Goal: Task Accomplishment & Management: Manage account settings

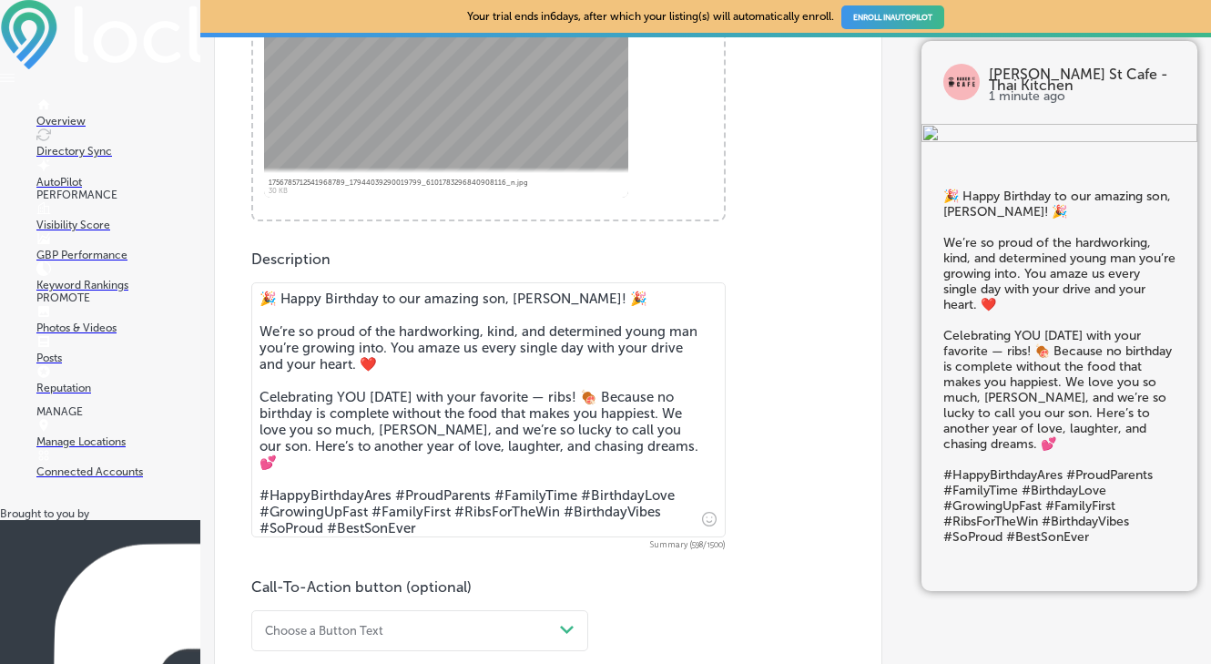
scroll to position [1287, 0]
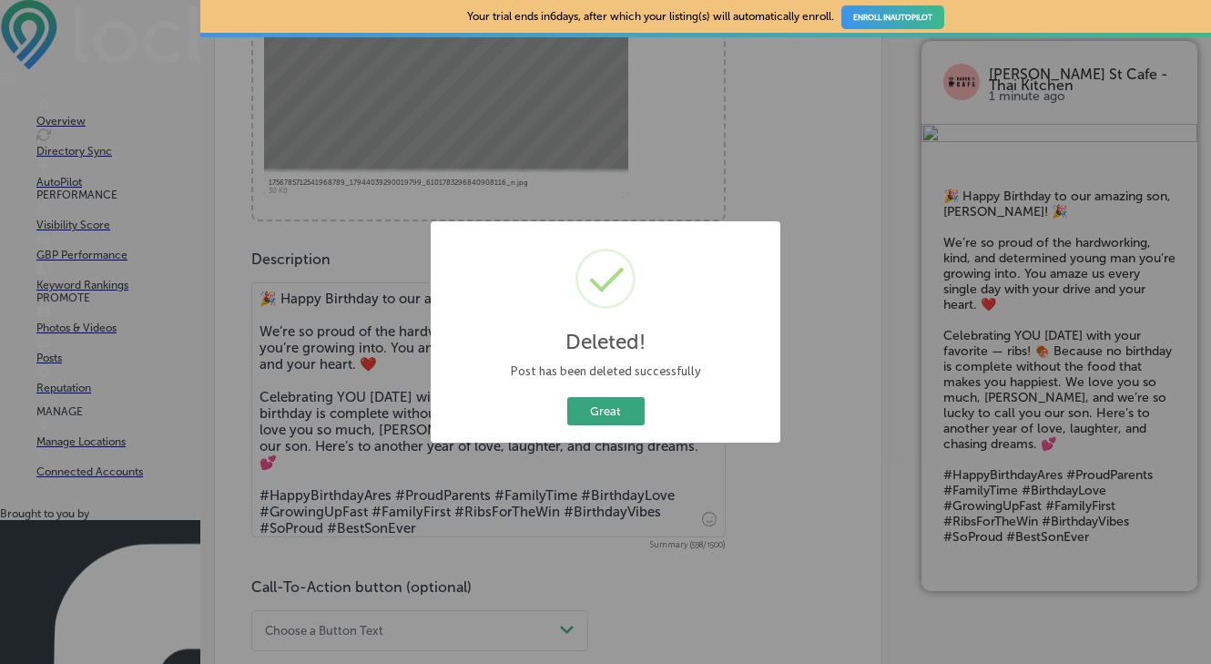
click at [591, 405] on button "Great" at bounding box center [605, 411] width 77 height 28
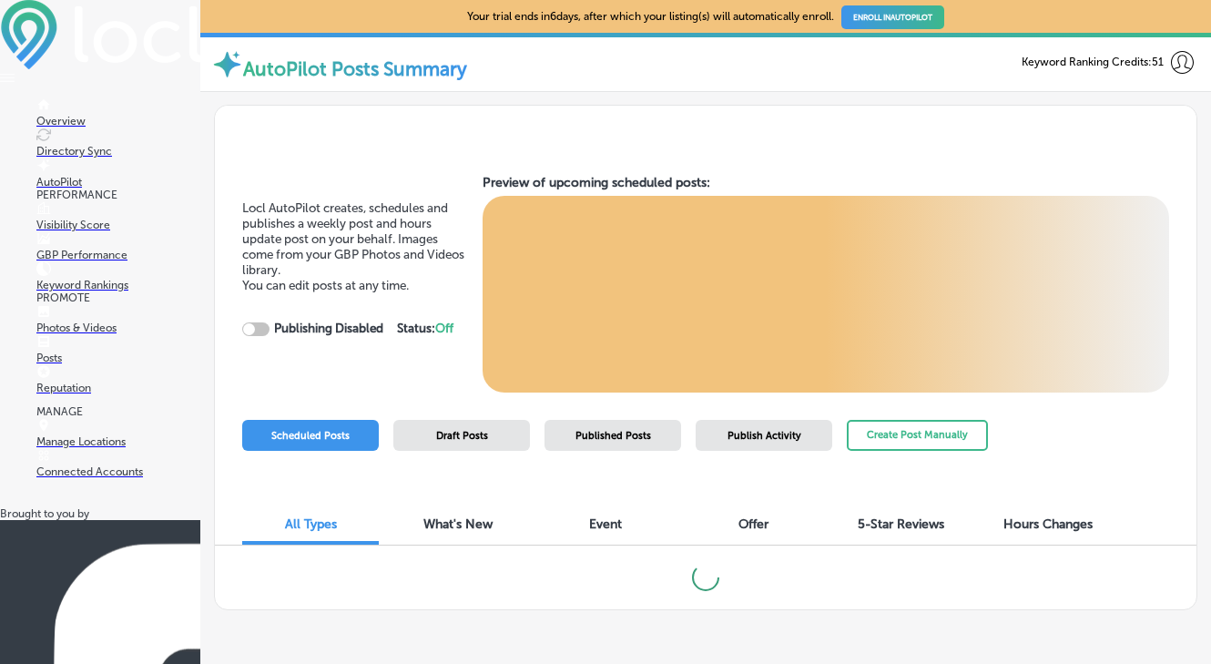
checkbox input "true"
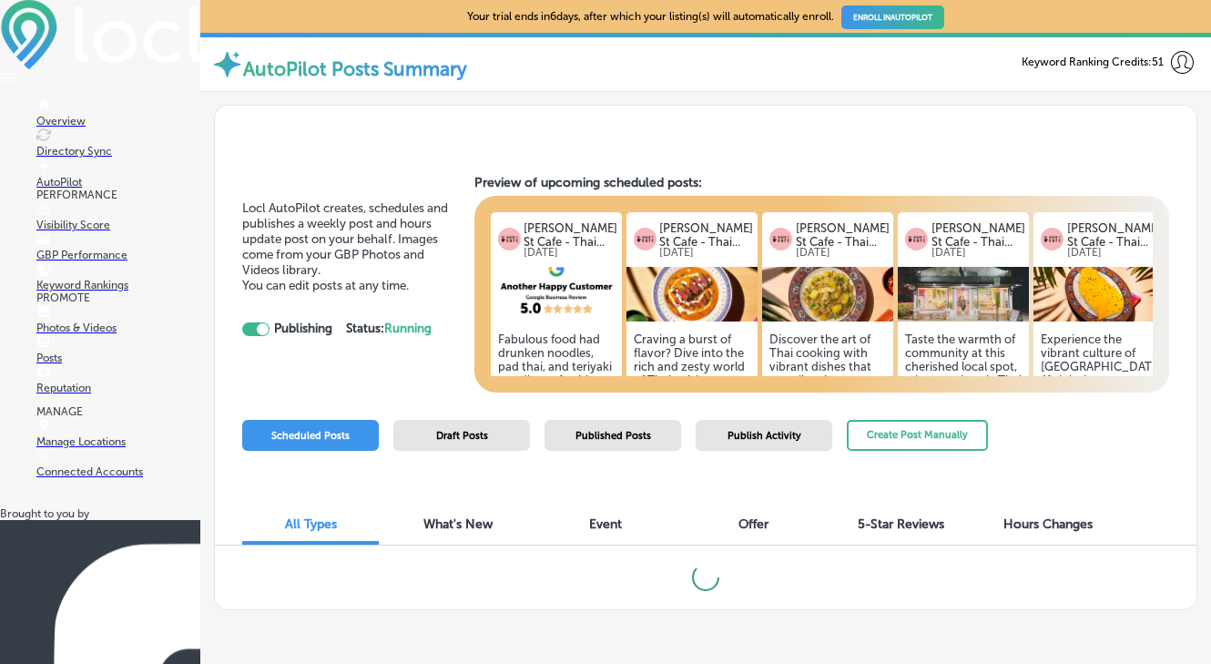
click at [485, 437] on span "Draft Posts" at bounding box center [462, 436] width 52 height 12
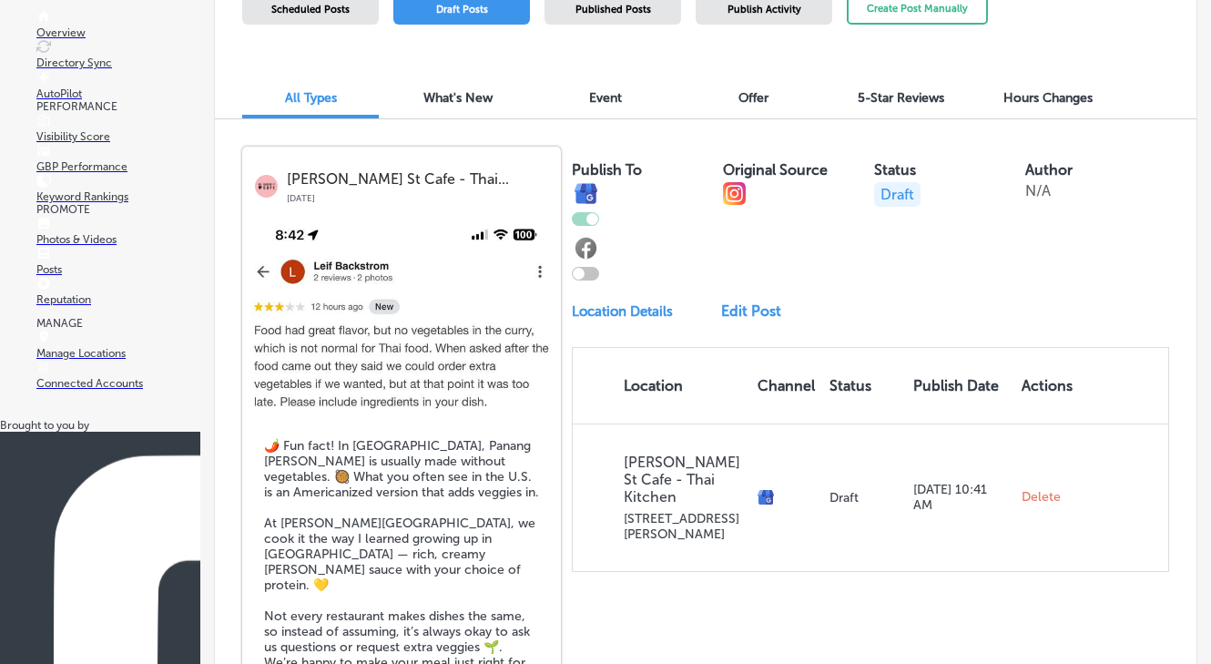
scroll to position [287, 0]
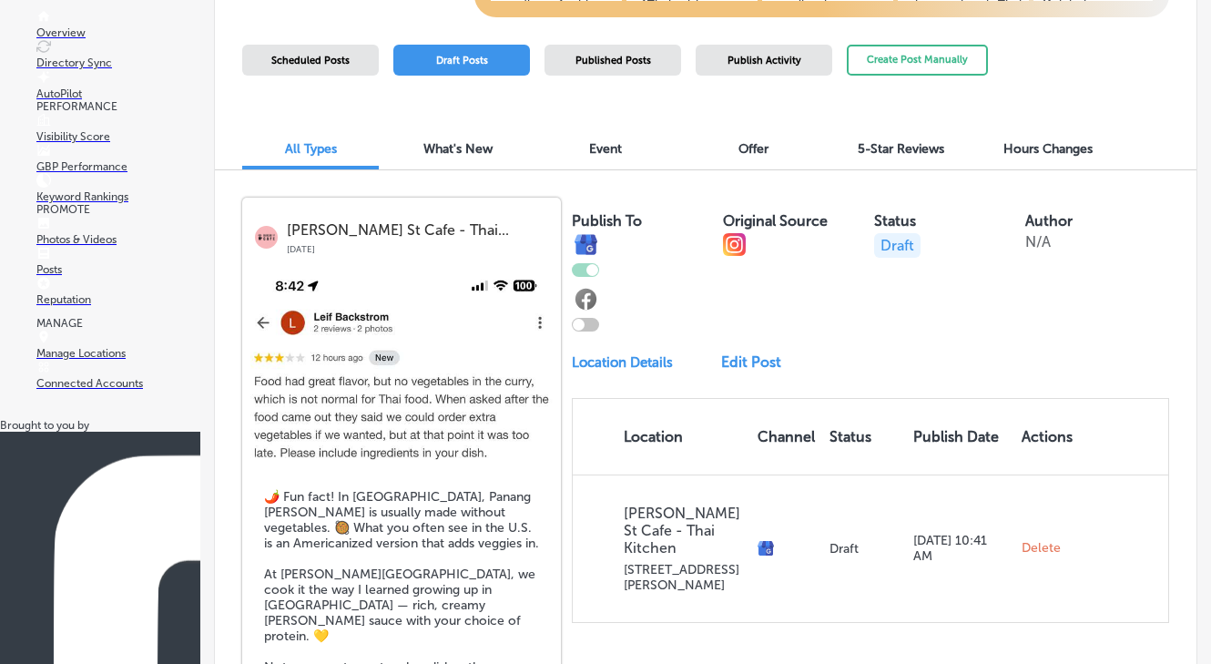
click at [900, 244] on p "Draft" at bounding box center [897, 245] width 46 height 25
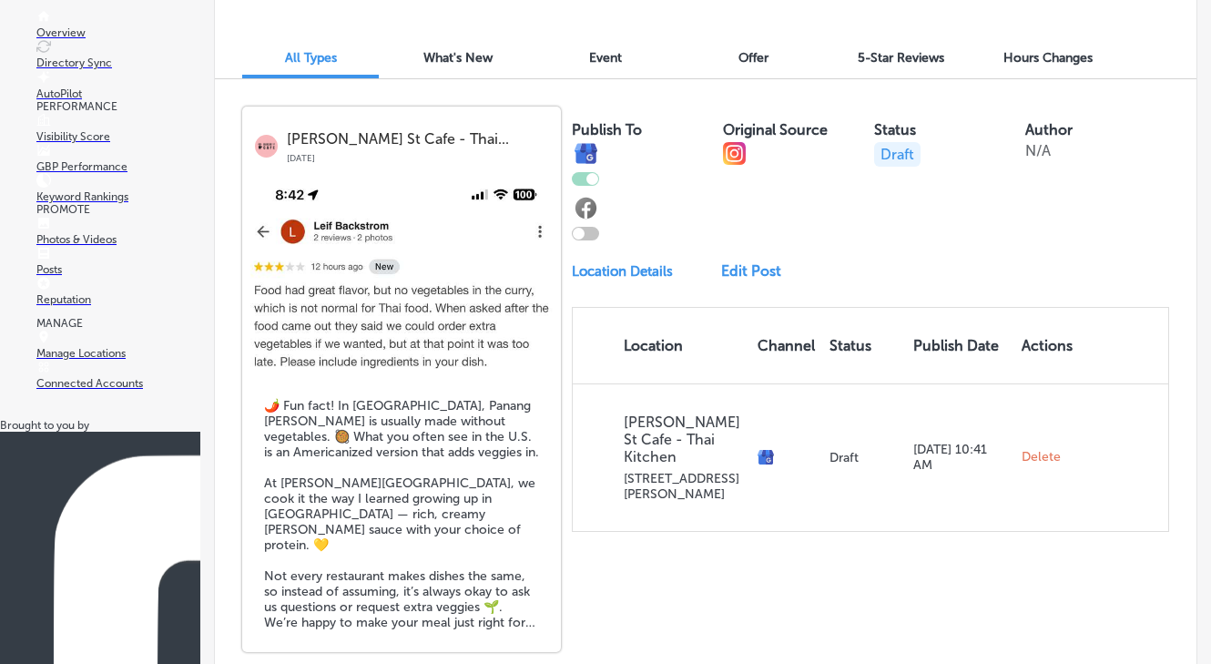
scroll to position [349, 0]
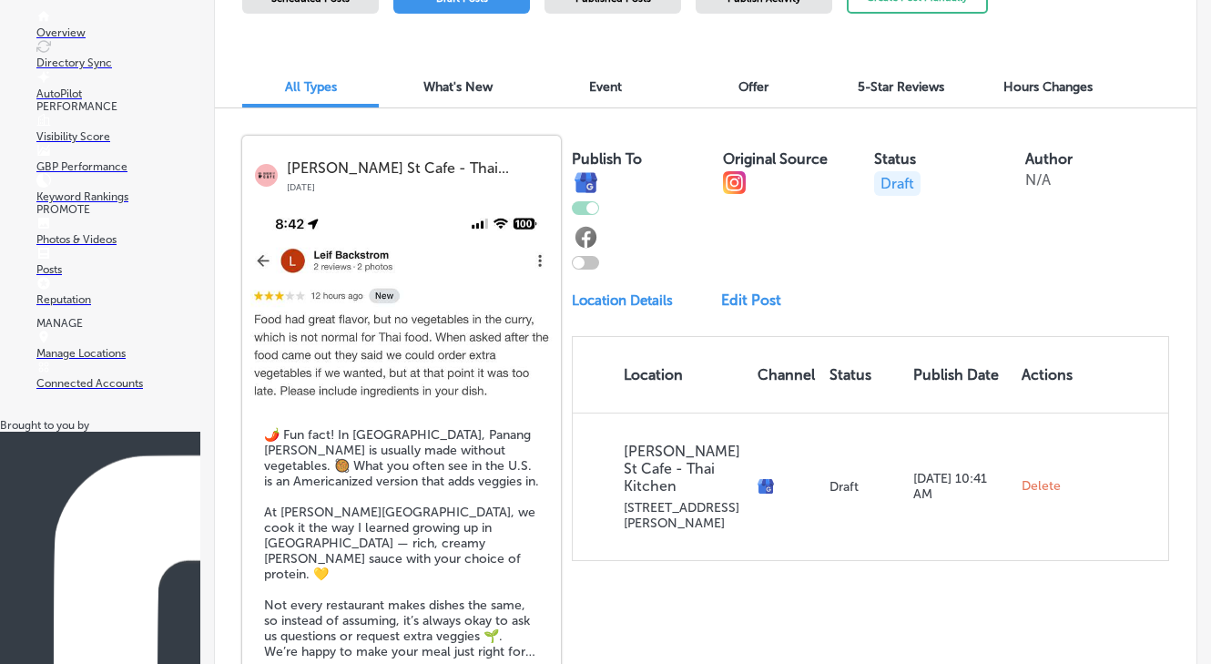
click at [434, 382] on img at bounding box center [401, 307] width 319 height 182
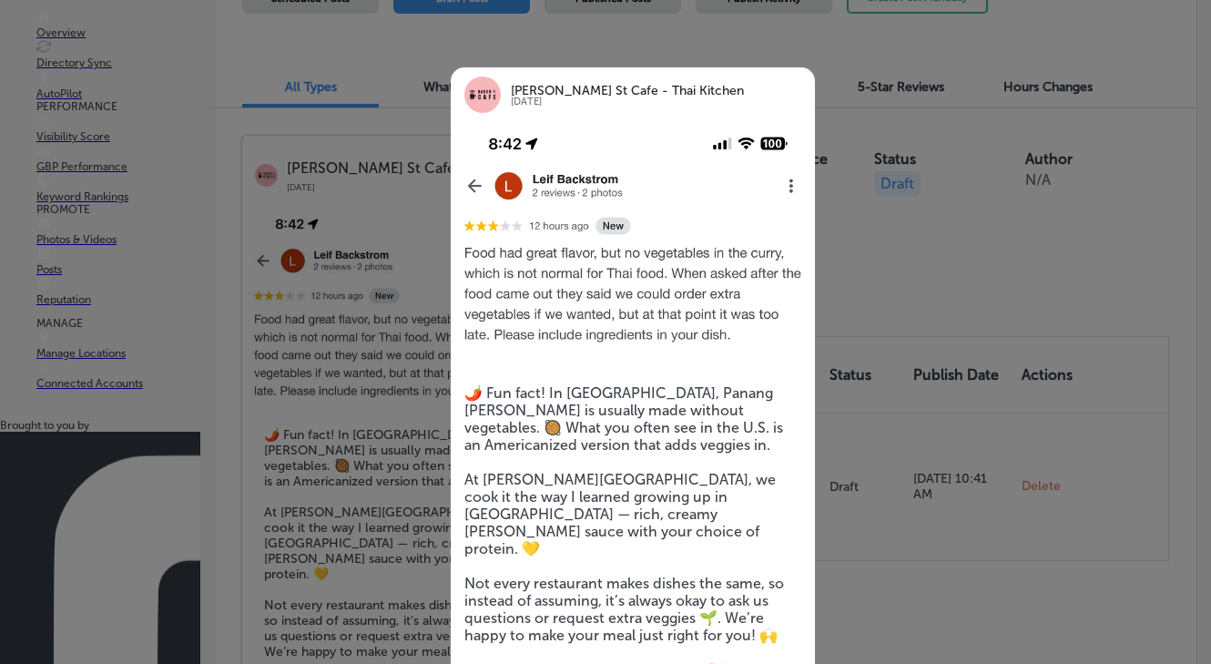
click at [394, 222] on div at bounding box center [605, 332] width 1211 height 664
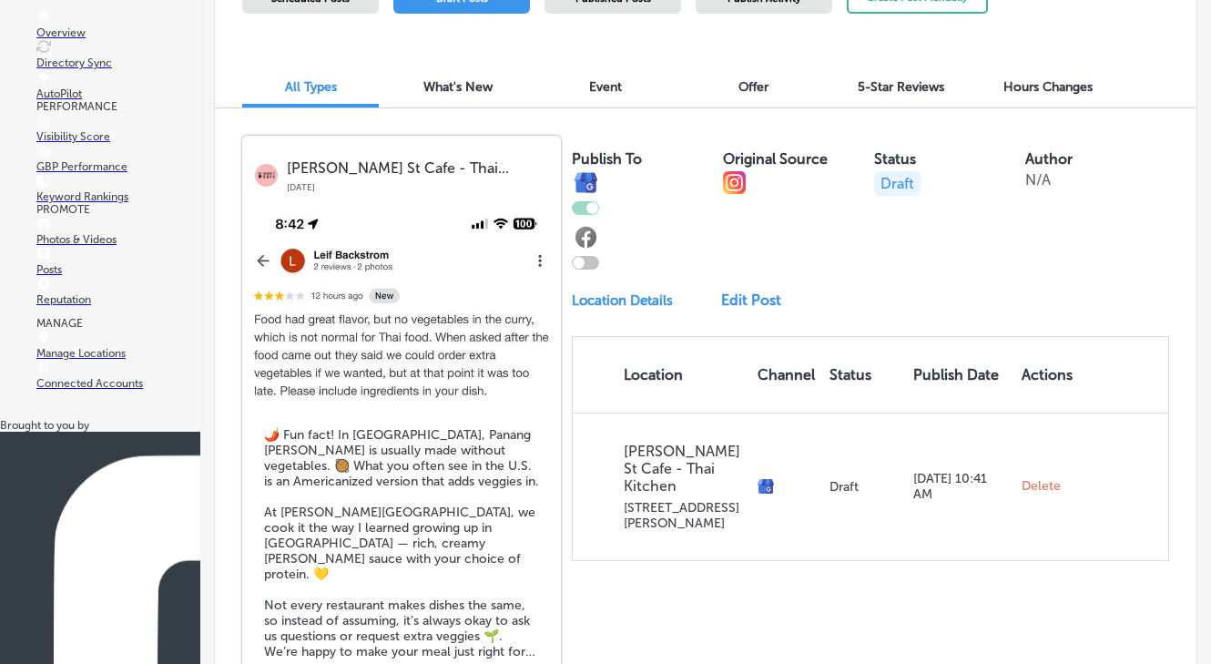
click at [758, 296] on link "Edit Post" at bounding box center [756, 299] width 71 height 17
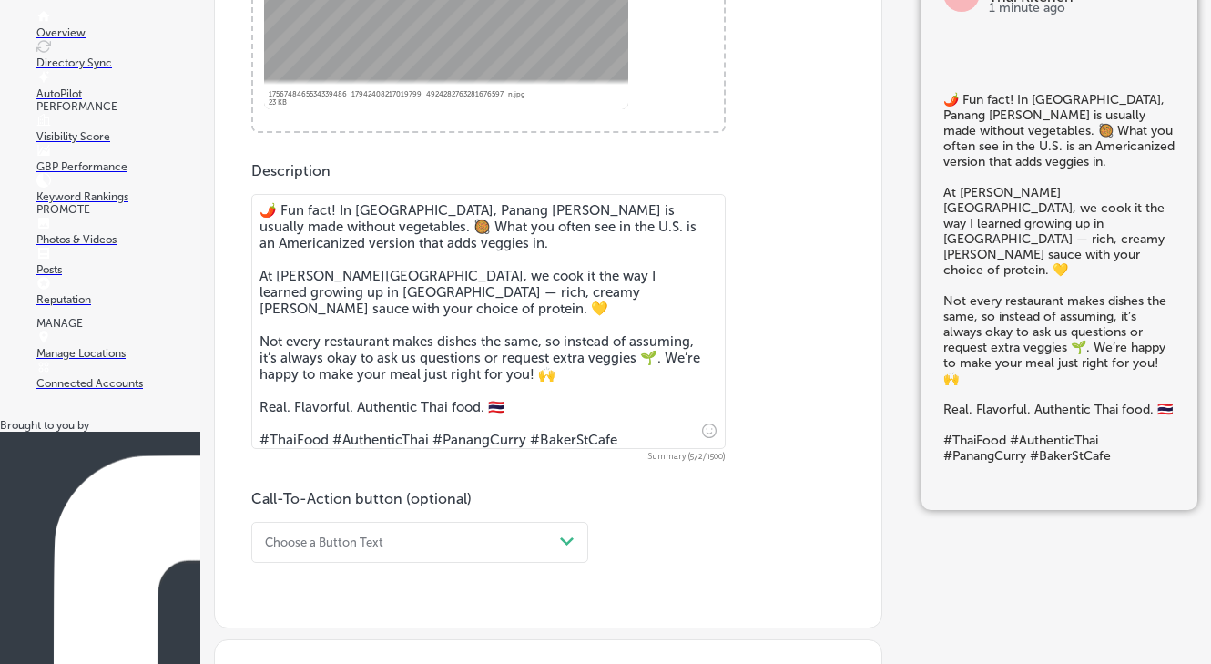
scroll to position [1287, 0]
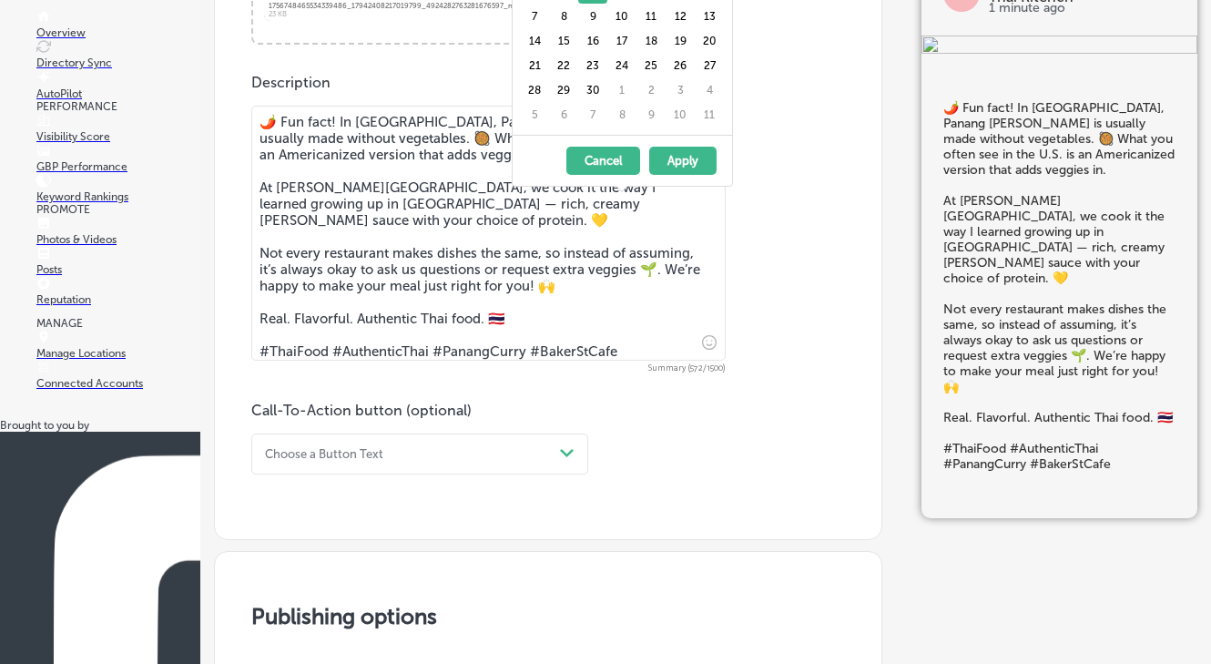
scroll to position [1174, 0]
click at [270, 663] on div at bounding box center [272, 674] width 12 height 12
checkbox input "false"
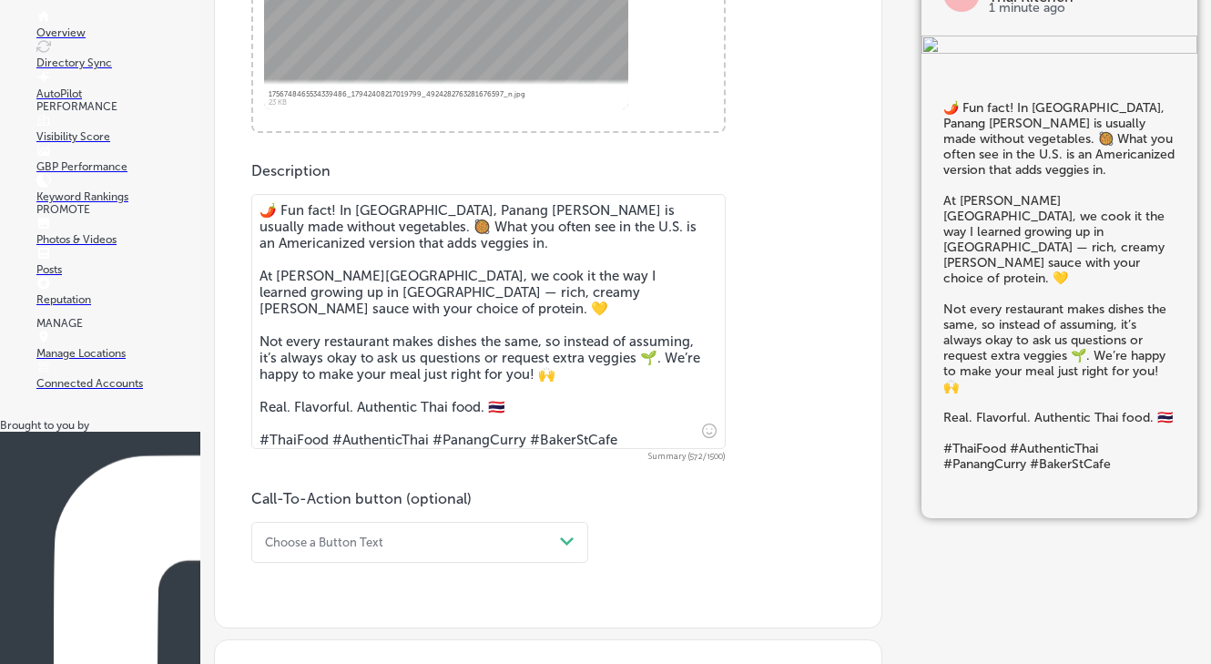
click at [88, 276] on link "Posts" at bounding box center [118, 262] width 164 height 25
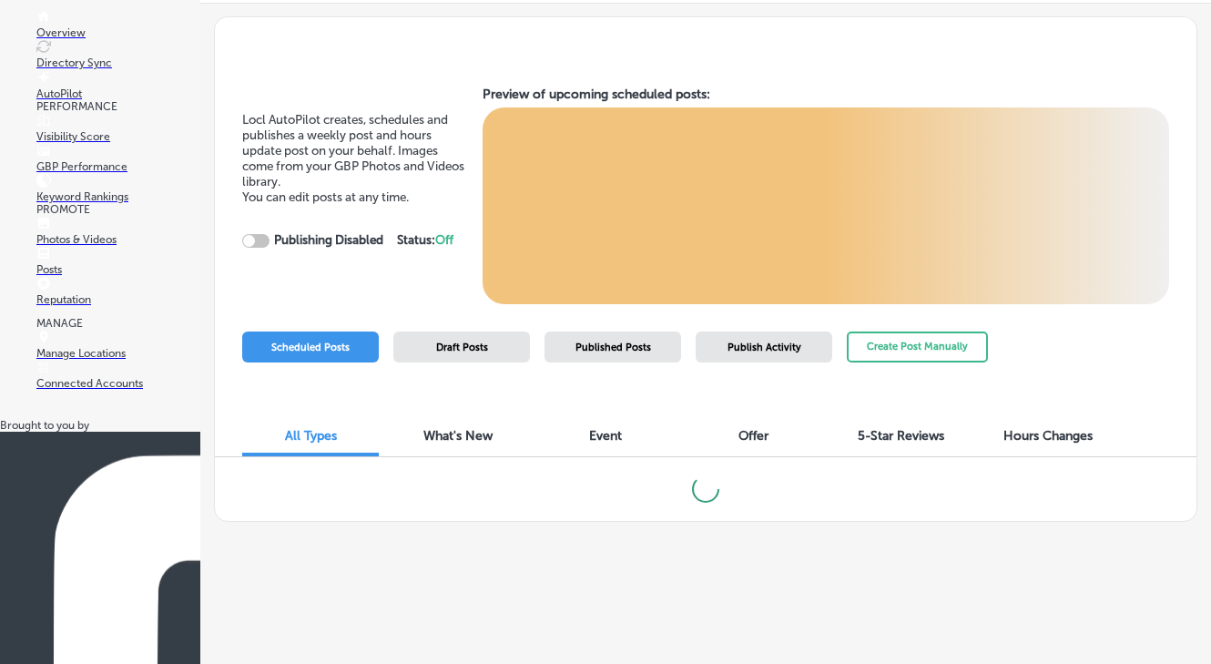
checkbox input "true"
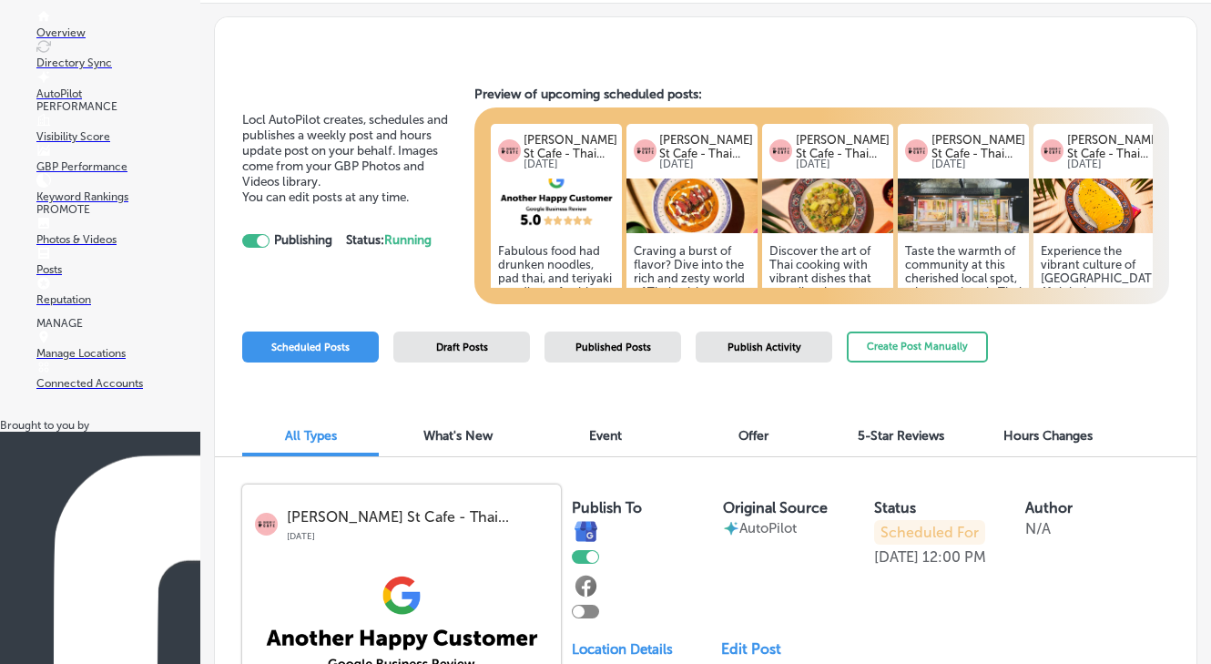
click at [100, 173] on p "GBP Performance" at bounding box center [118, 166] width 164 height 13
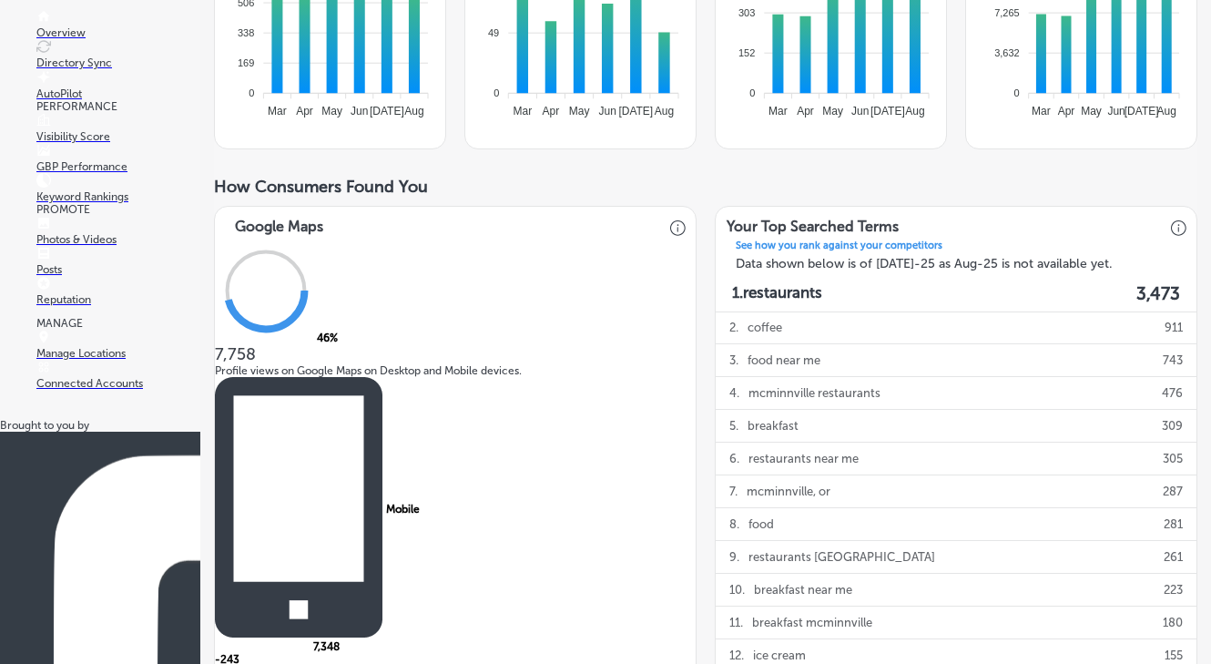
scroll to position [385, 0]
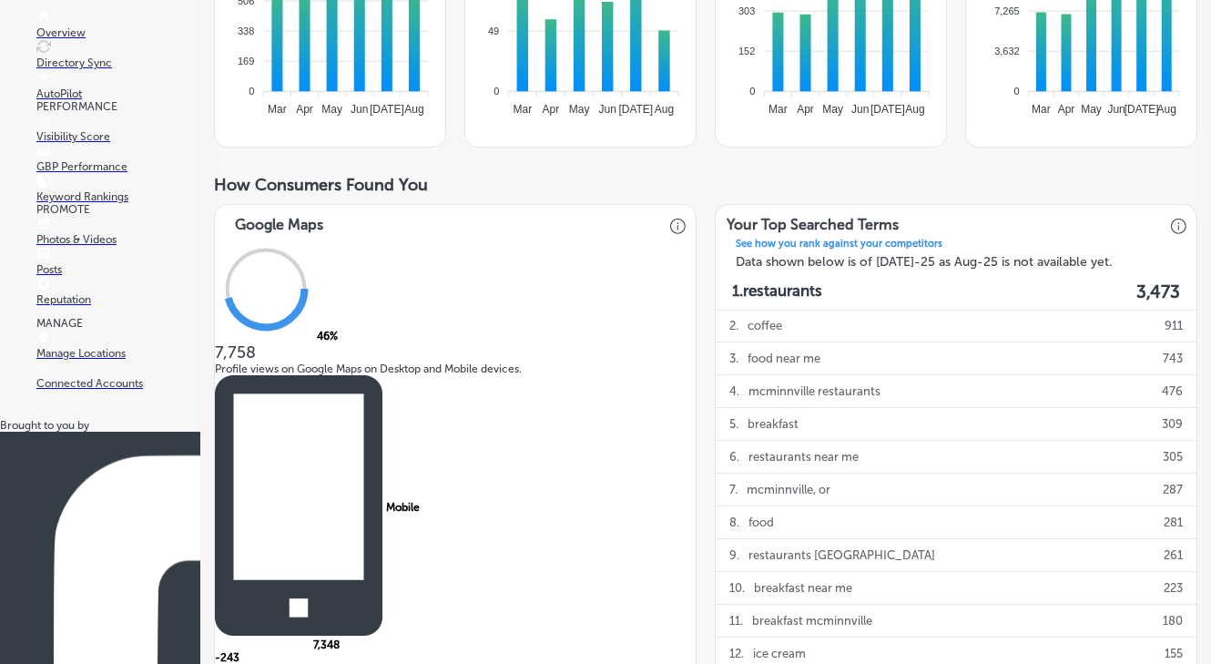
click at [126, 203] on p "Keyword Rankings" at bounding box center [118, 196] width 164 height 13
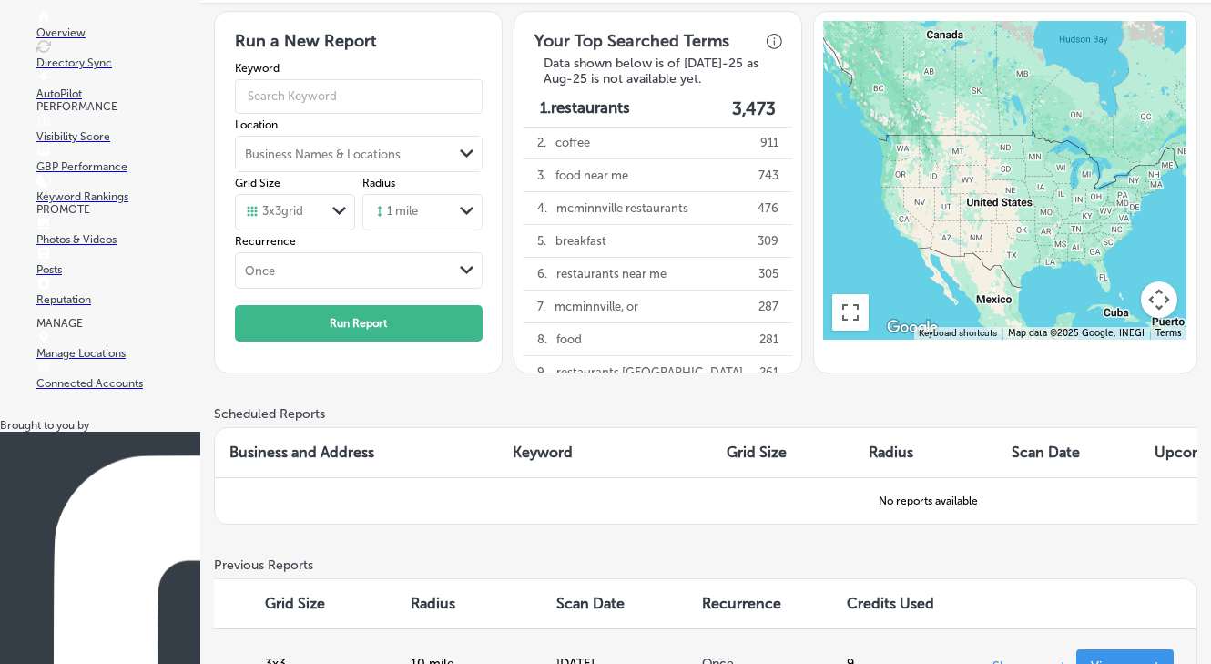
scroll to position [0, 473]
click at [1113, 658] on p "View report" at bounding box center [1125, 665] width 68 height 15
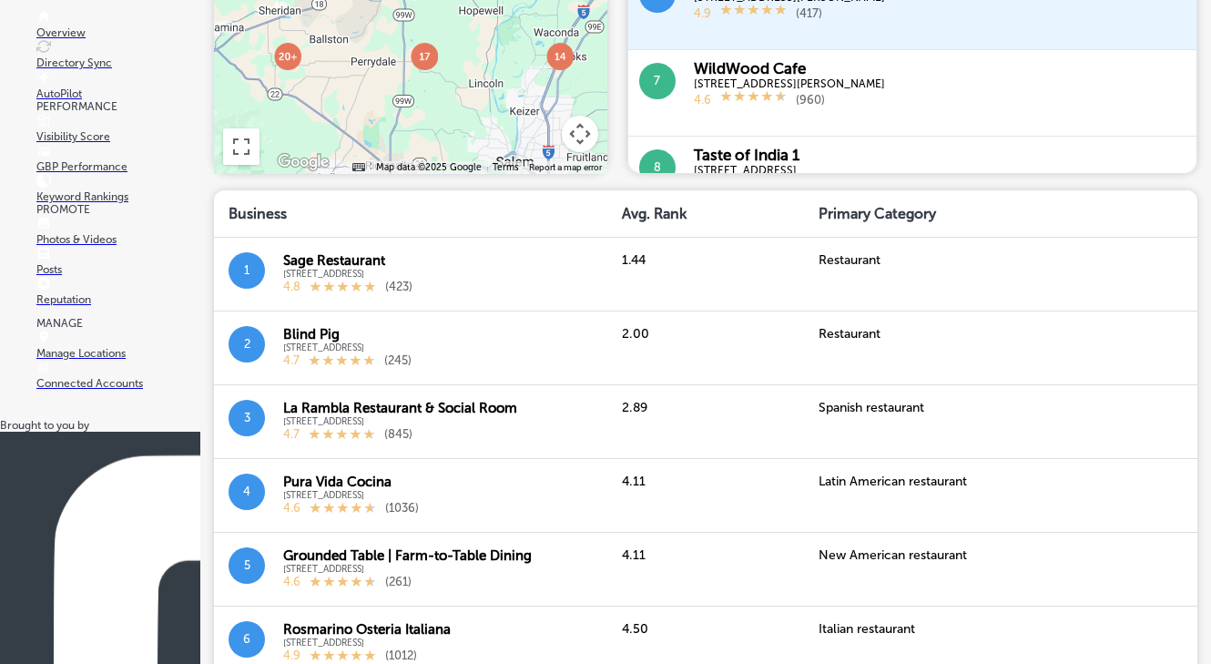
scroll to position [951, 0]
